Goal: Task Accomplishment & Management: Use online tool/utility

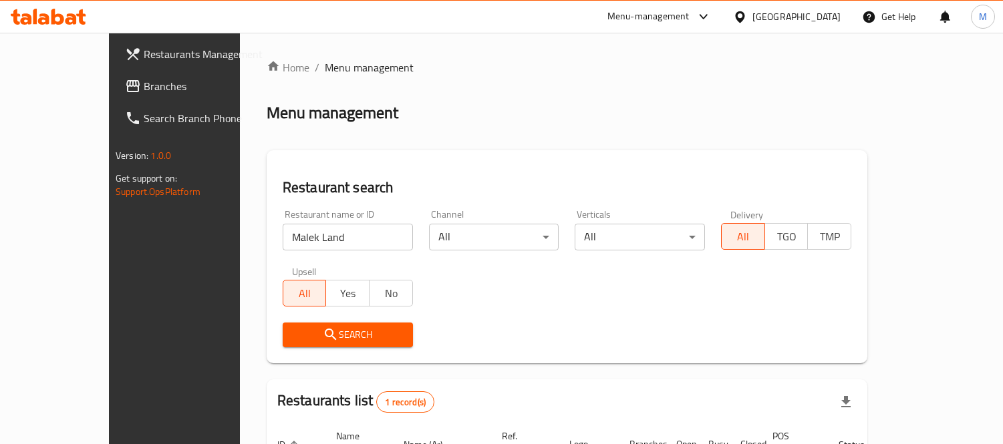
scroll to position [125, 0]
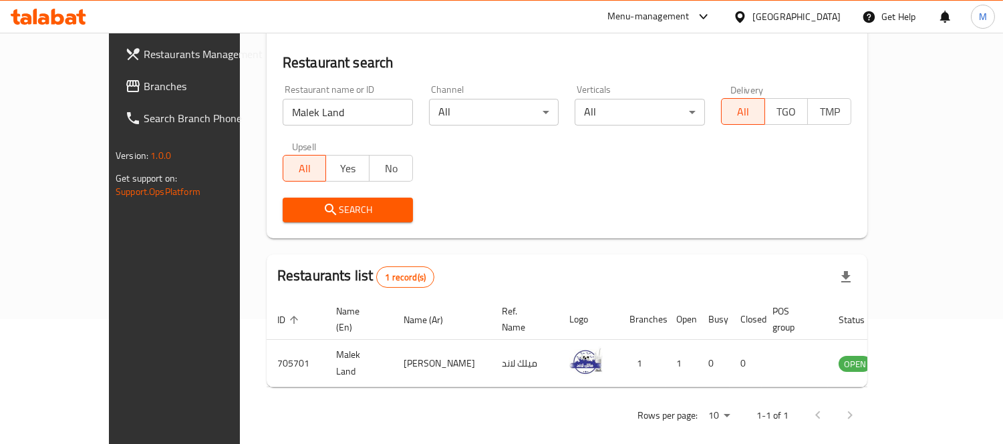
click at [283, 112] on input "Malek Land" at bounding box center [348, 112] width 130 height 27
click at [283, 112] on input "ا" at bounding box center [348, 112] width 130 height 27
type input "البخاري"
click button "Search" at bounding box center [348, 210] width 130 height 25
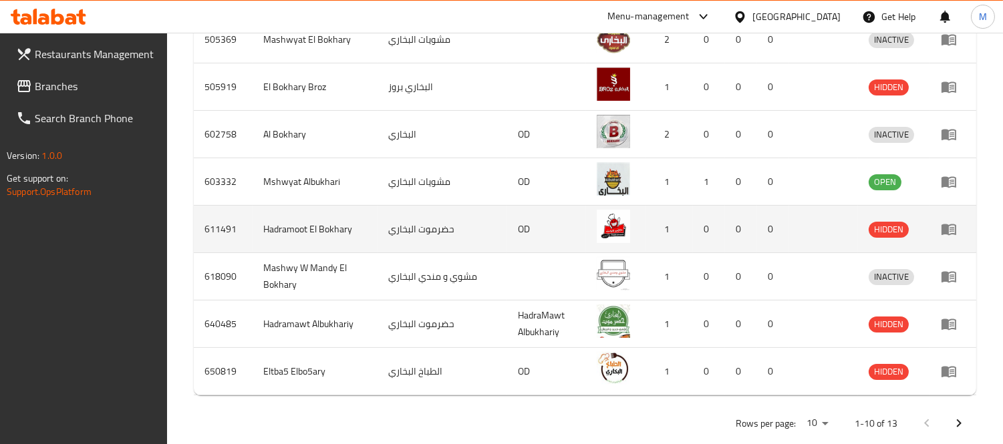
scroll to position [570, 0]
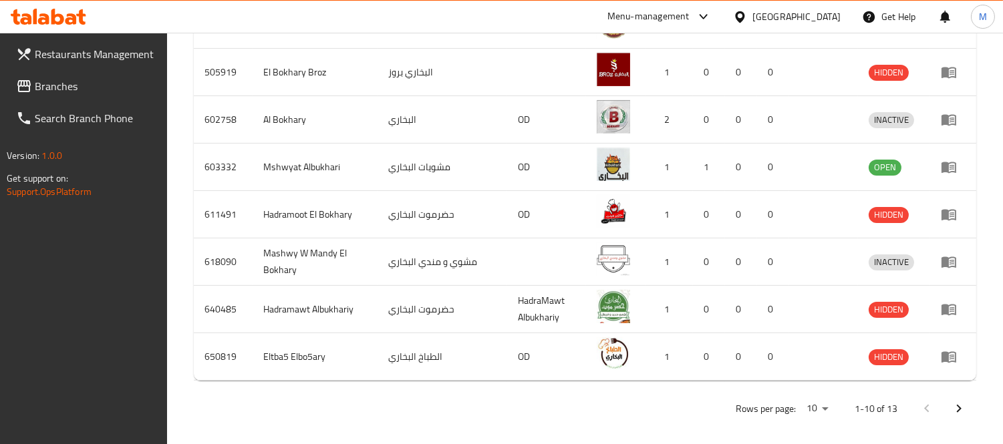
click at [960, 401] on icon "Next page" at bounding box center [959, 409] width 16 height 16
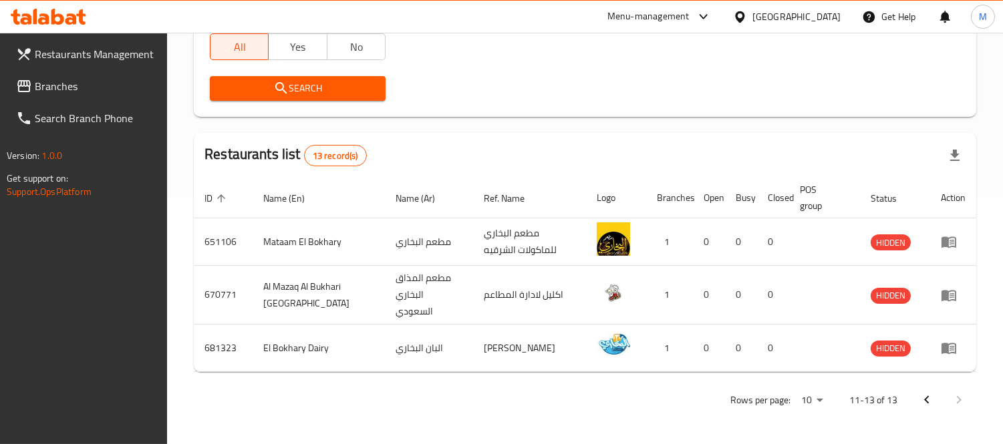
scroll to position [236, 0]
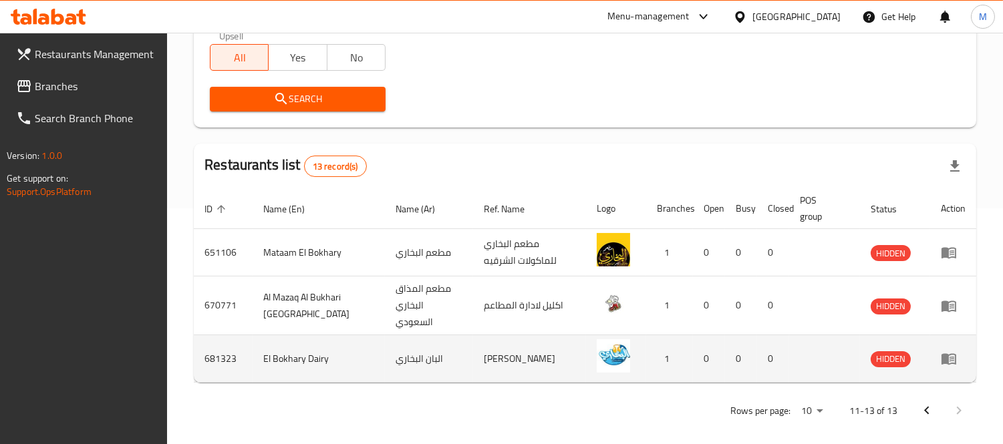
click at [290, 352] on td "El Bokhary Dairy" at bounding box center [319, 358] width 132 height 47
copy td "El Bokhary Dairy"
click at [230, 349] on td "681323" at bounding box center [223, 358] width 59 height 47
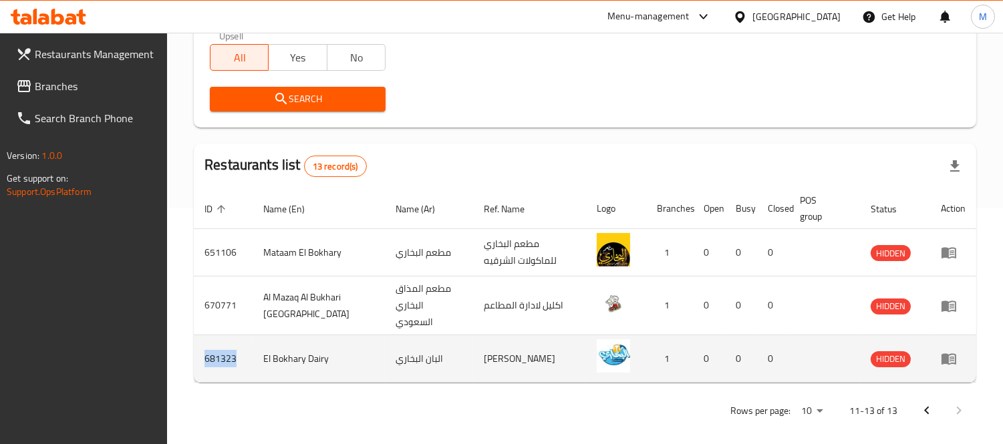
copy td "681323"
click at [230, 349] on td "681323" at bounding box center [223, 358] width 59 height 47
click at [958, 351] on link "enhanced table" at bounding box center [953, 359] width 25 height 16
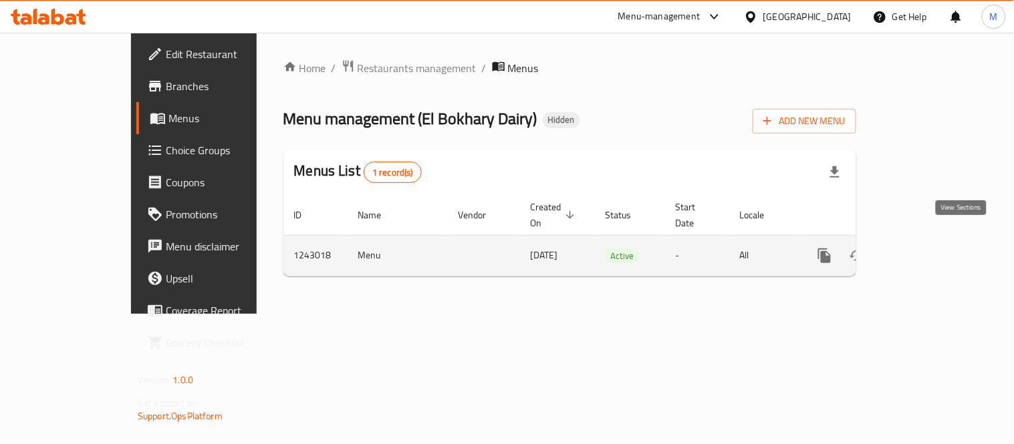
click at [927, 250] on icon "enhanced table" at bounding box center [921, 256] width 12 height 12
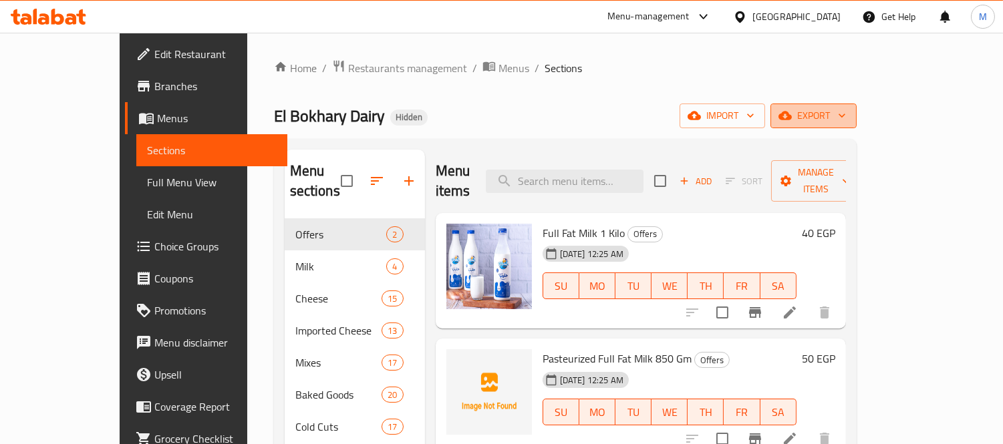
click at [846, 112] on span "export" at bounding box center [813, 116] width 65 height 17
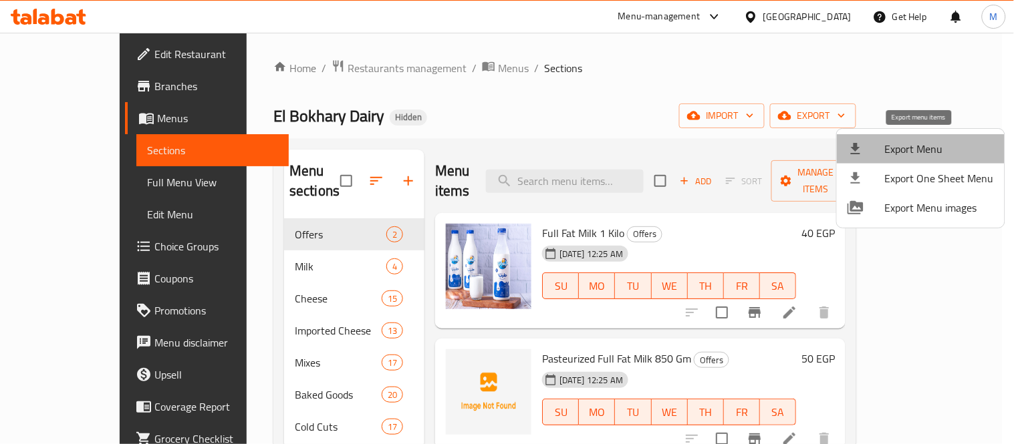
click at [945, 154] on span "Export Menu" at bounding box center [939, 149] width 109 height 16
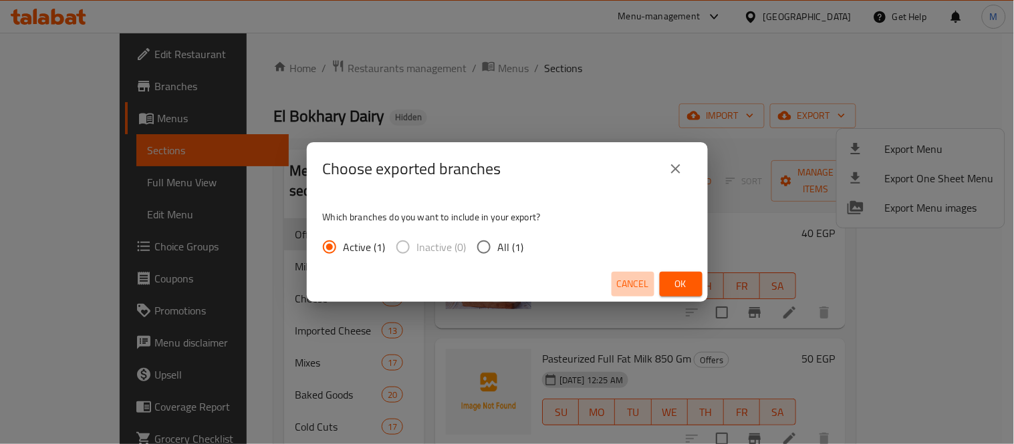
click at [646, 278] on span "Cancel" at bounding box center [633, 284] width 32 height 17
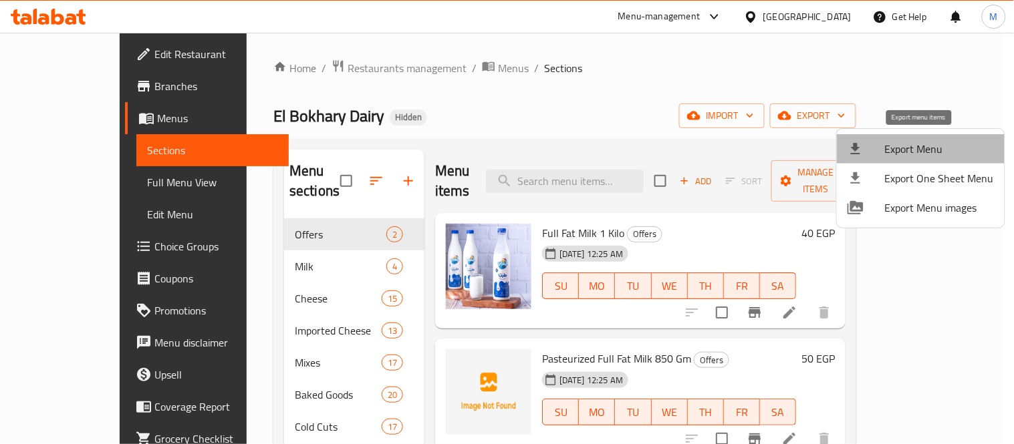
click at [964, 154] on span "Export Menu" at bounding box center [939, 149] width 109 height 16
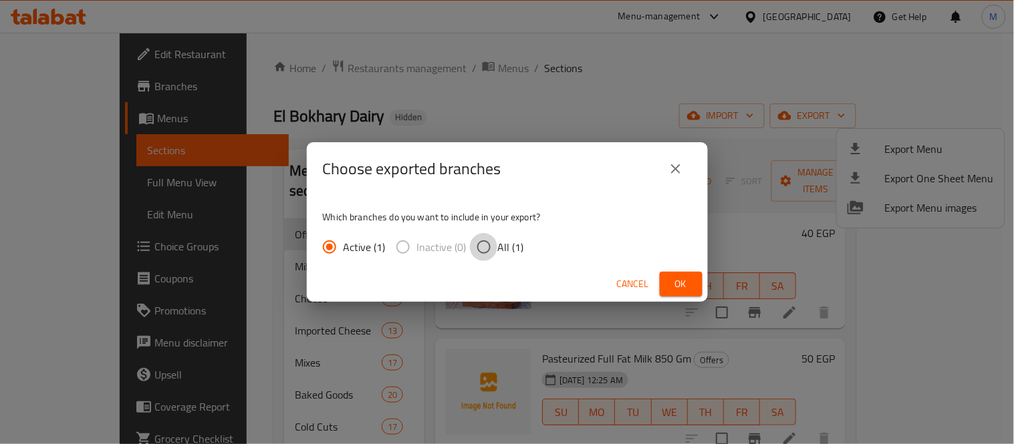
click at [493, 246] on input "All (1)" at bounding box center [484, 247] width 28 height 28
radio input "true"
click at [665, 281] on button "Ok" at bounding box center [681, 284] width 43 height 25
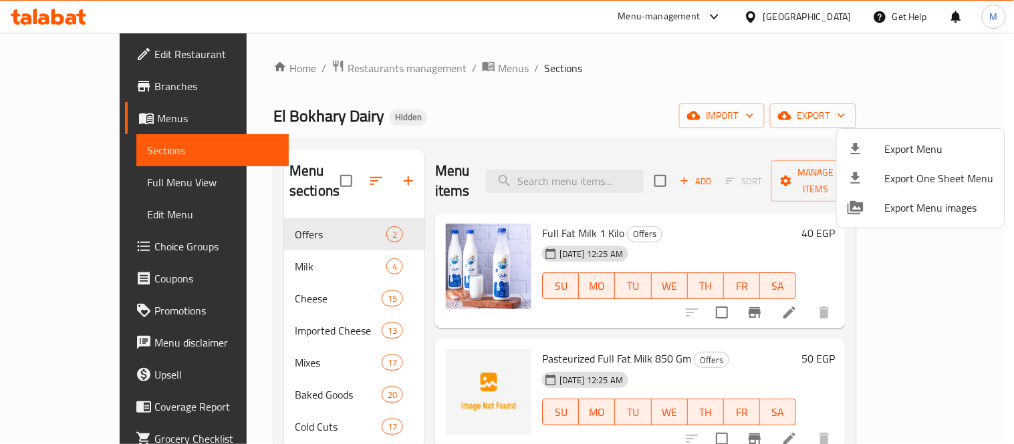
click at [279, 118] on div at bounding box center [507, 222] width 1014 height 444
click at [279, 118] on span "El Bokhary Dairy" at bounding box center [328, 116] width 111 height 30
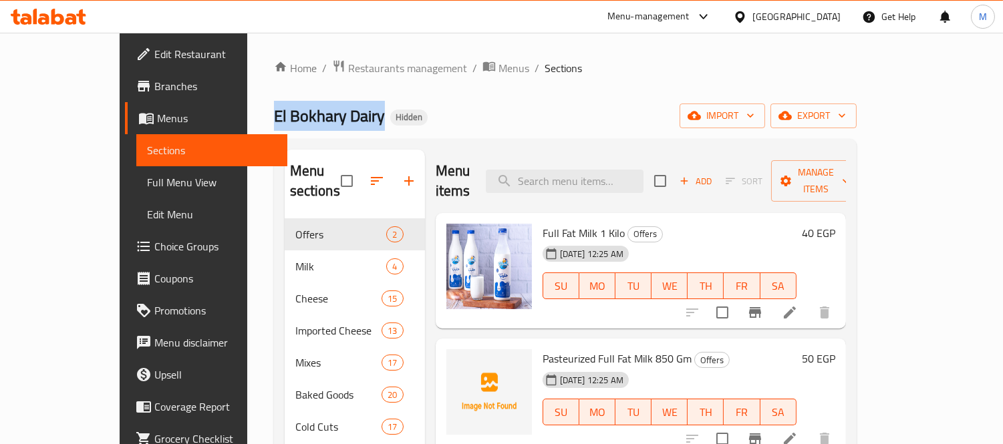
copy span "El Bokhary Dairy"
click at [279, 118] on span "El Bokhary Dairy" at bounding box center [329, 116] width 111 height 30
